Goal: Go to known website: Access a specific website the user already knows

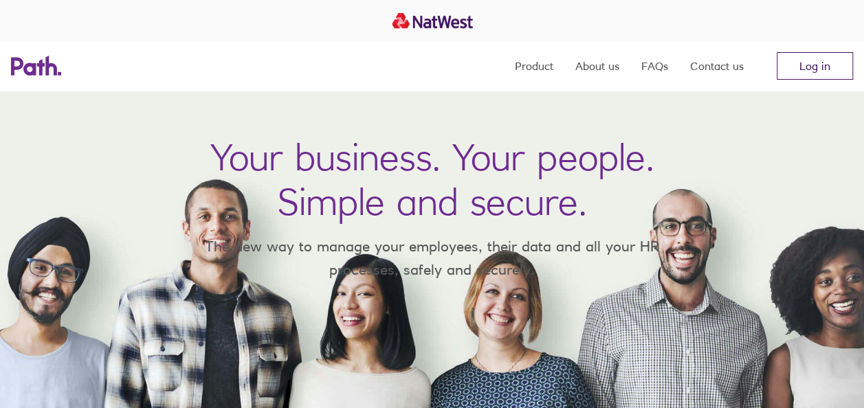
click at [832, 65] on link "Log in" at bounding box center [815, 66] width 76 height 28
